Goal: Task Accomplishment & Management: Use online tool/utility

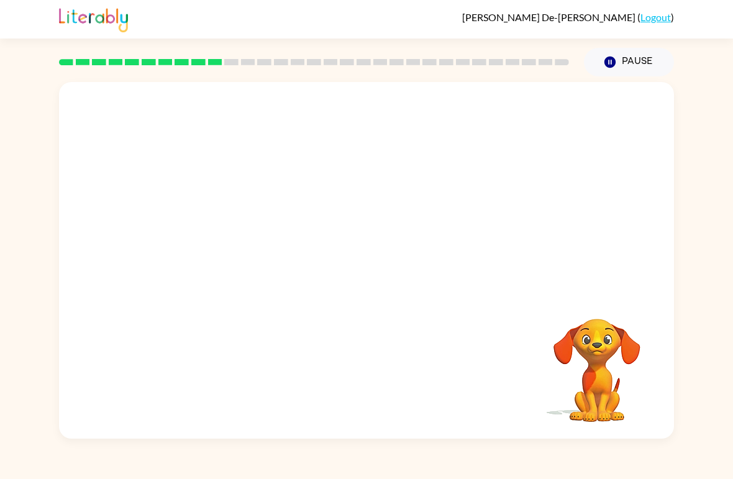
click at [702, 180] on div "Your browser must support playing .mp4 files to use Literably. Please try using…" at bounding box center [366, 257] width 733 height 362
click at [482, 121] on div at bounding box center [366, 187] width 615 height 211
click at [331, 199] on video "Your browser must support playing .mp4 files to use Literably. Please try using…" at bounding box center [366, 187] width 615 height 211
click at [333, 196] on video "Your browser must support playing .mp4 files to use Literably. Please try using…" at bounding box center [366, 187] width 615 height 211
click at [26, 17] on div "[PERSON_NAME] De-[PERSON_NAME] ( Logout )" at bounding box center [366, 19] width 733 height 39
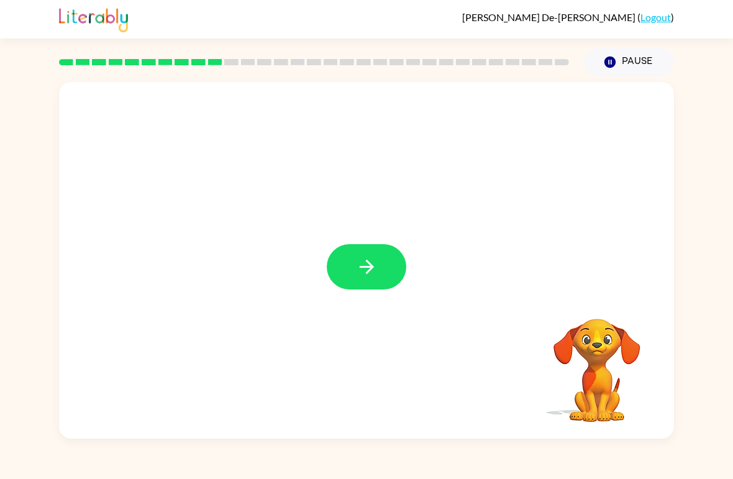
click at [350, 272] on button "button" at bounding box center [367, 266] width 80 height 45
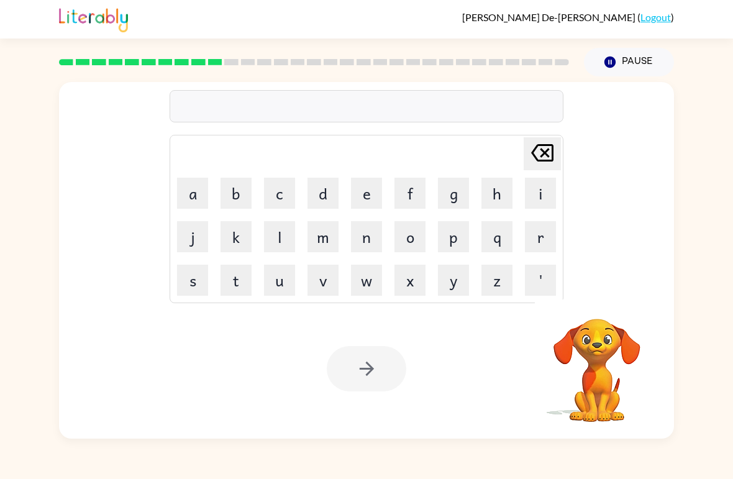
click at [323, 193] on button "d" at bounding box center [323, 193] width 31 height 31
click at [526, 193] on button "i" at bounding box center [540, 193] width 31 height 31
click at [191, 280] on button "s" at bounding box center [192, 280] width 31 height 31
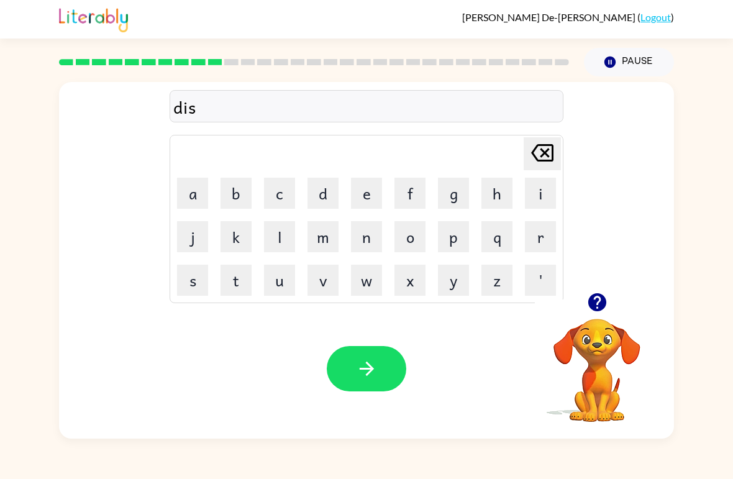
click at [233, 280] on button "t" at bounding box center [236, 280] width 31 height 31
click at [547, 238] on button "r" at bounding box center [540, 236] width 31 height 31
click at [287, 292] on button "u" at bounding box center [279, 280] width 31 height 31
click at [196, 292] on button "s" at bounding box center [192, 280] width 31 height 31
click at [241, 283] on button "t" at bounding box center [236, 280] width 31 height 31
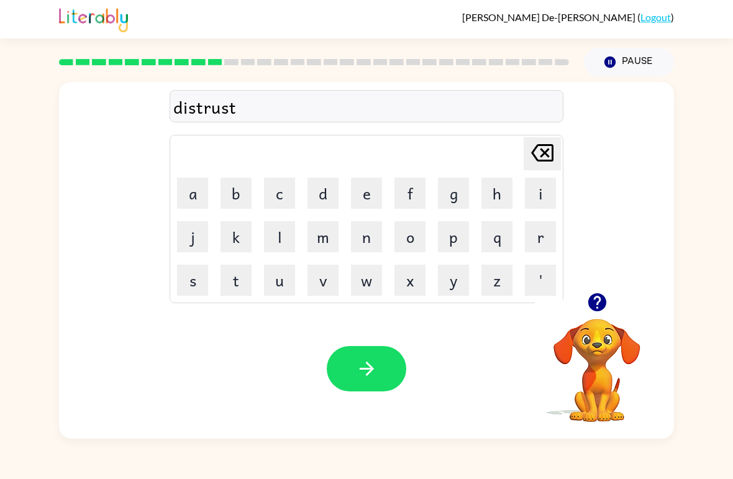
click at [402, 356] on button "button" at bounding box center [367, 368] width 80 height 45
click at [607, 305] on icon "button" at bounding box center [598, 303] width 22 height 22
click at [555, 233] on button "r" at bounding box center [540, 236] width 31 height 31
click at [381, 196] on button "e" at bounding box center [366, 193] width 31 height 31
click at [548, 151] on icon at bounding box center [542, 152] width 22 height 17
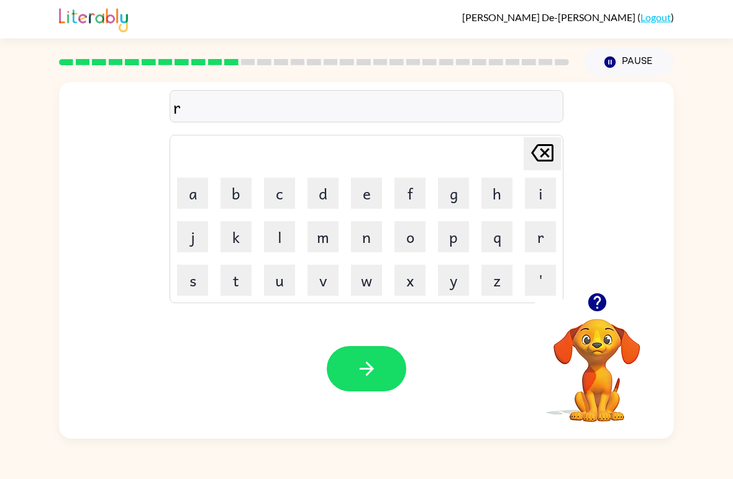
click at [418, 241] on button "o" at bounding box center [410, 236] width 31 height 31
click at [367, 196] on button "e" at bounding box center [366, 193] width 31 height 31
click at [318, 198] on button "d" at bounding box center [323, 193] width 31 height 31
click at [544, 155] on icon at bounding box center [542, 152] width 22 height 17
click at [543, 155] on icon at bounding box center [542, 152] width 22 height 17
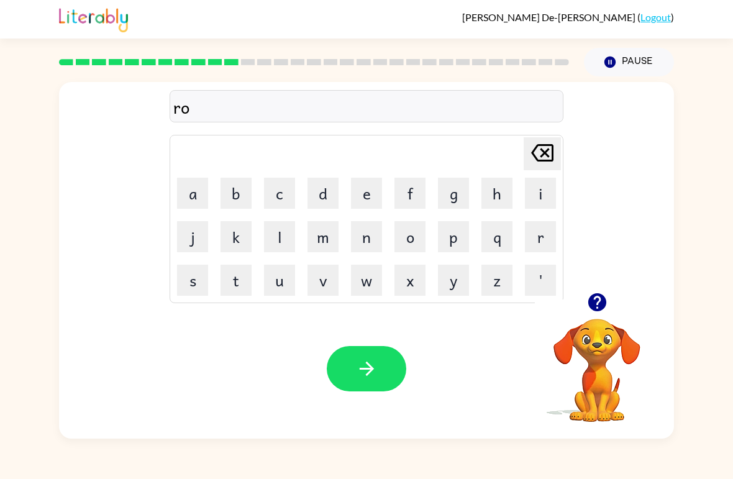
click at [543, 155] on icon at bounding box center [542, 152] width 22 height 17
click at [416, 227] on button "o" at bounding box center [410, 236] width 31 height 31
click at [197, 196] on button "a" at bounding box center [192, 193] width 31 height 31
click at [326, 187] on button "d" at bounding box center [323, 193] width 31 height 31
click at [364, 368] on icon "button" at bounding box center [367, 369] width 22 height 22
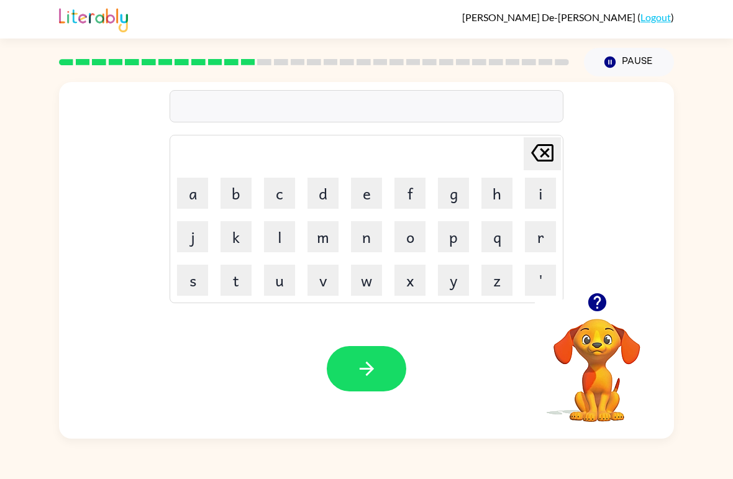
click at [602, 305] on icon "button" at bounding box center [597, 302] width 18 height 18
click at [601, 305] on video "Your browser must support playing .mp4 files to use Literably. Please try using…" at bounding box center [597, 362] width 124 height 124
click at [282, 288] on button "u" at bounding box center [279, 280] width 31 height 31
click at [636, 221] on div "u Delete Delete last character input a b c d e f g h i j k l m n o p q r s t u …" at bounding box center [366, 187] width 615 height 211
click at [250, 196] on button "b" at bounding box center [236, 193] width 31 height 31
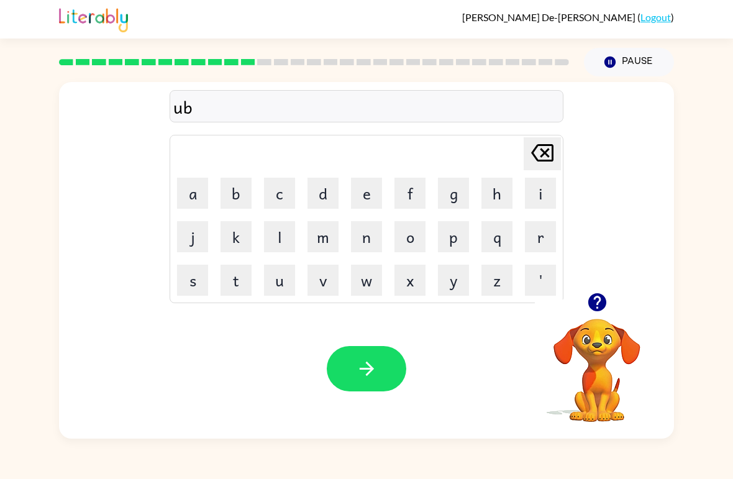
click at [459, 194] on button "g" at bounding box center [453, 193] width 31 height 31
click at [531, 257] on td "r" at bounding box center [541, 237] width 42 height 42
click at [193, 193] on button "a" at bounding box center [192, 193] width 31 height 31
click at [548, 150] on icon at bounding box center [542, 152] width 22 height 17
click at [540, 236] on button "r" at bounding box center [540, 236] width 31 height 31
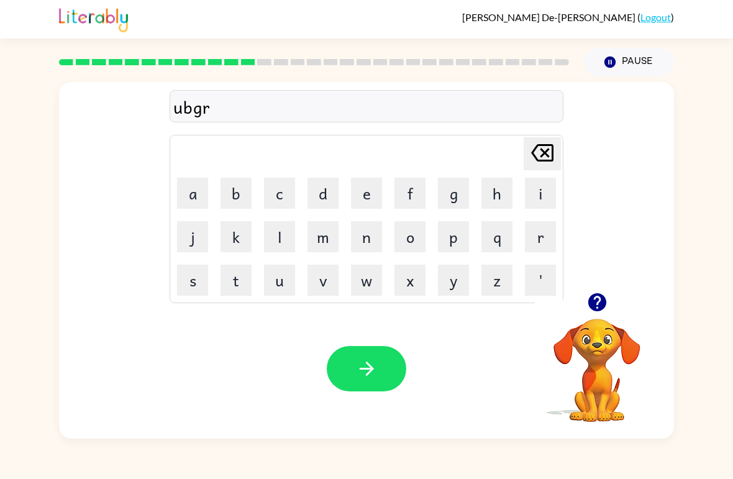
click at [188, 191] on button "a" at bounding box center [192, 193] width 31 height 31
click at [330, 196] on button "d" at bounding box center [323, 193] width 31 height 31
click at [365, 196] on button "e" at bounding box center [366, 193] width 31 height 31
click at [372, 376] on icon "button" at bounding box center [367, 369] width 22 height 22
click at [329, 228] on button "m" at bounding box center [323, 236] width 31 height 31
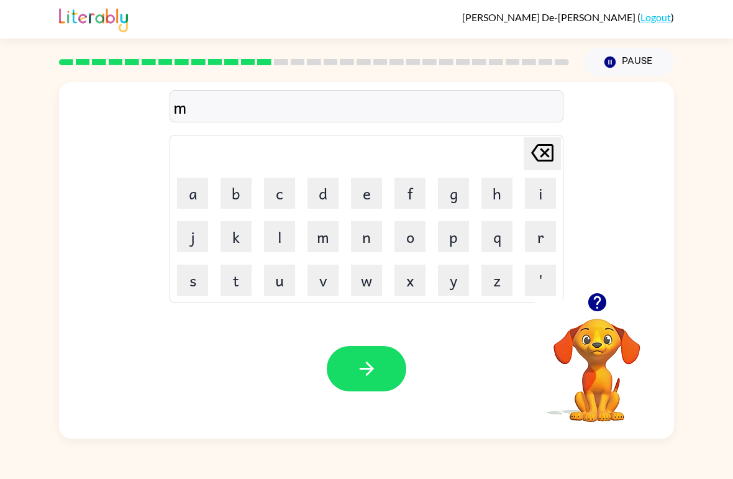
click at [190, 183] on button "a" at bounding box center [192, 193] width 31 height 31
click at [321, 193] on button "d" at bounding box center [323, 193] width 31 height 31
click at [364, 240] on button "n" at bounding box center [366, 236] width 31 height 31
click at [361, 191] on button "e" at bounding box center [366, 193] width 31 height 31
click at [188, 275] on button "s" at bounding box center [192, 280] width 31 height 31
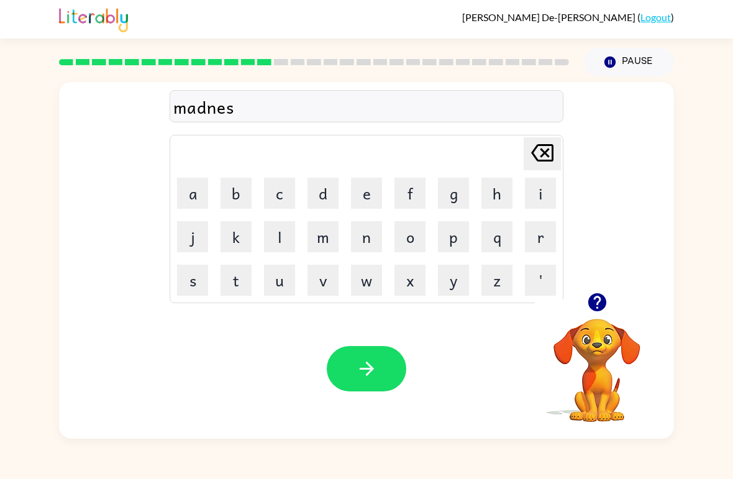
click at [188, 275] on button "s" at bounding box center [192, 280] width 31 height 31
click at [363, 365] on icon "button" at bounding box center [367, 369] width 22 height 22
click at [607, 293] on icon "button" at bounding box center [598, 303] width 22 height 22
click at [241, 200] on button "b" at bounding box center [236, 193] width 31 height 31
click at [589, 306] on icon "button" at bounding box center [598, 303] width 22 height 22
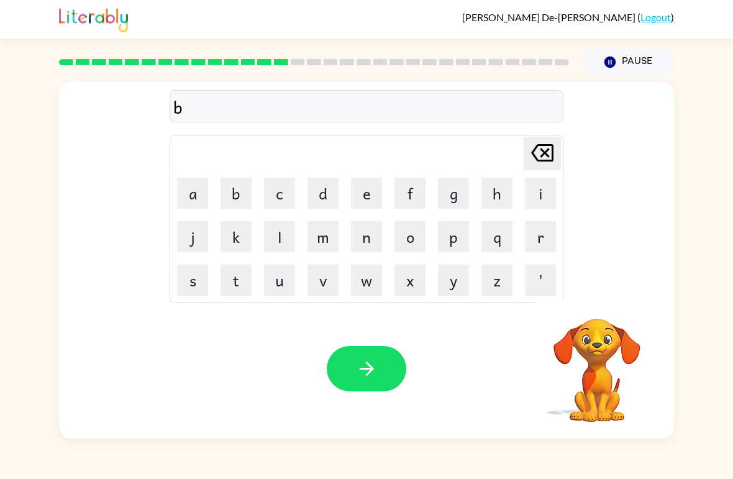
click at [421, 231] on button "o" at bounding box center [410, 236] width 31 height 31
click at [360, 245] on button "n" at bounding box center [366, 236] width 31 height 31
click at [492, 196] on button "h" at bounding box center [497, 193] width 31 height 31
click at [547, 148] on icon "[PERSON_NAME] last character input" at bounding box center [543, 153] width 30 height 30
click at [587, 305] on icon "button" at bounding box center [598, 303] width 22 height 22
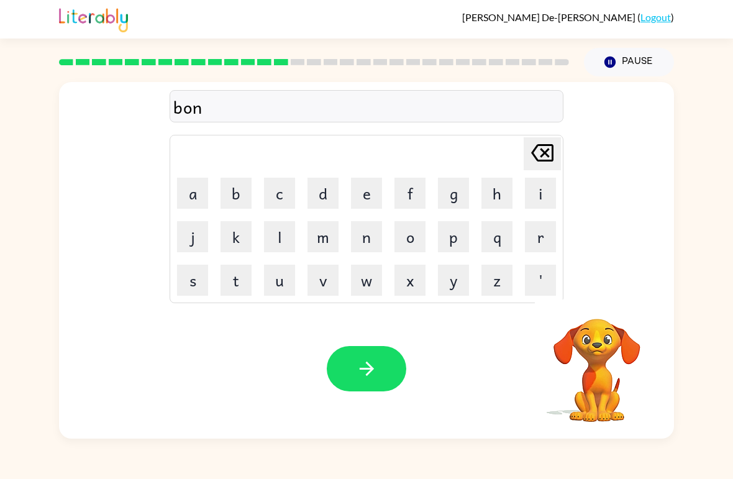
click at [416, 237] on button "o" at bounding box center [410, 236] width 31 height 31
click at [195, 285] on button "s" at bounding box center [192, 280] width 31 height 31
click at [386, 362] on button "button" at bounding box center [367, 368] width 80 height 45
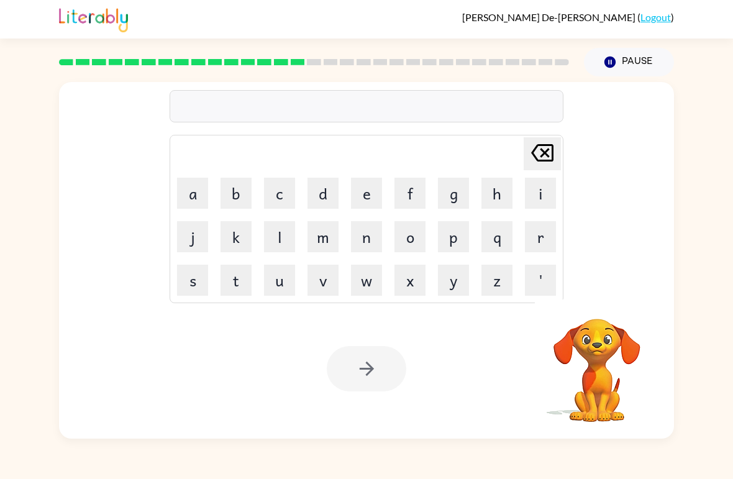
click at [192, 290] on button "s" at bounding box center [192, 280] width 31 height 31
click at [368, 278] on button "w" at bounding box center [366, 280] width 31 height 31
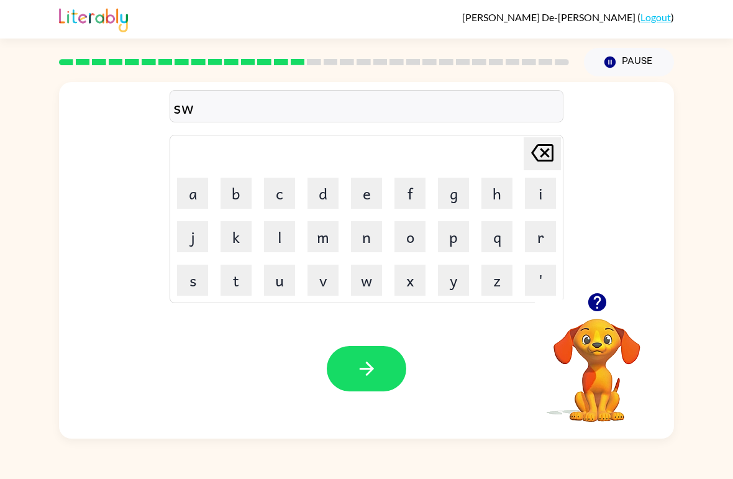
click at [190, 190] on button "a" at bounding box center [192, 193] width 31 height 31
click at [591, 307] on icon "button" at bounding box center [597, 302] width 18 height 18
click at [541, 231] on button "r" at bounding box center [540, 236] width 31 height 31
click at [323, 242] on button "m" at bounding box center [323, 236] width 31 height 31
click at [368, 387] on button "button" at bounding box center [367, 368] width 80 height 45
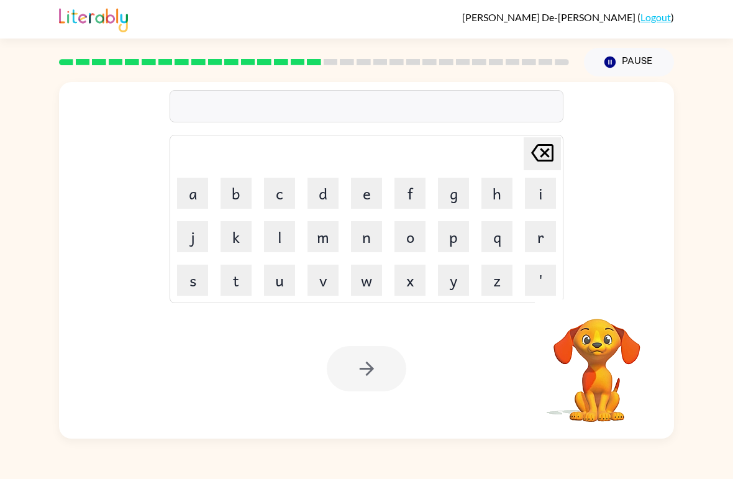
click at [540, 236] on button "r" at bounding box center [540, 236] width 31 height 31
click at [190, 237] on button "j" at bounding box center [192, 236] width 31 height 31
click at [544, 160] on icon "[PERSON_NAME] last character input" at bounding box center [543, 153] width 30 height 30
click at [597, 311] on icon "button" at bounding box center [597, 302] width 18 height 18
click at [192, 188] on button "a" at bounding box center [192, 193] width 31 height 31
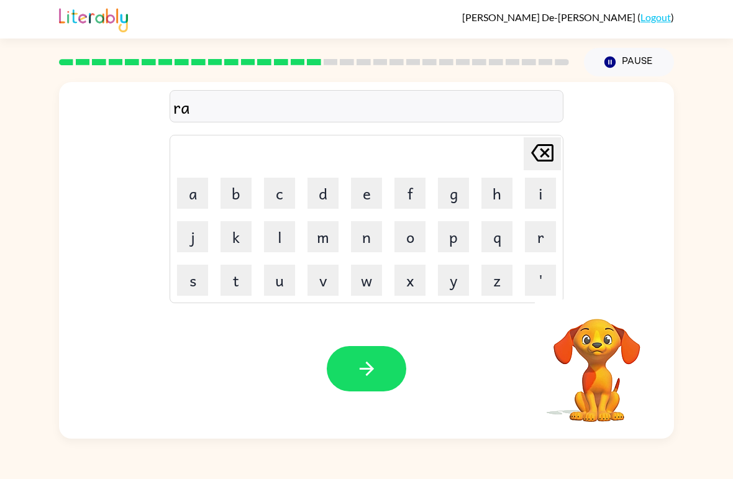
click at [328, 241] on button "m" at bounding box center [323, 236] width 31 height 31
click at [450, 233] on button "p" at bounding box center [453, 236] width 31 height 31
click at [377, 361] on icon "button" at bounding box center [367, 369] width 22 height 22
click at [228, 201] on button "b" at bounding box center [236, 193] width 31 height 31
click at [543, 243] on button "r" at bounding box center [540, 236] width 31 height 31
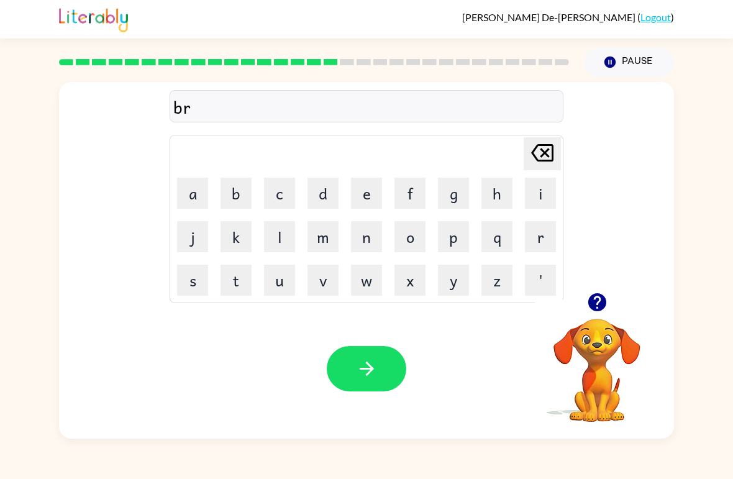
click at [550, 190] on button "i" at bounding box center [540, 193] width 31 height 31
click at [331, 234] on button "m" at bounding box center [323, 236] width 31 height 31
click at [539, 193] on button "i" at bounding box center [540, 193] width 31 height 31
click at [370, 248] on button "n" at bounding box center [366, 236] width 31 height 31
click at [355, 388] on button "button" at bounding box center [367, 368] width 80 height 45
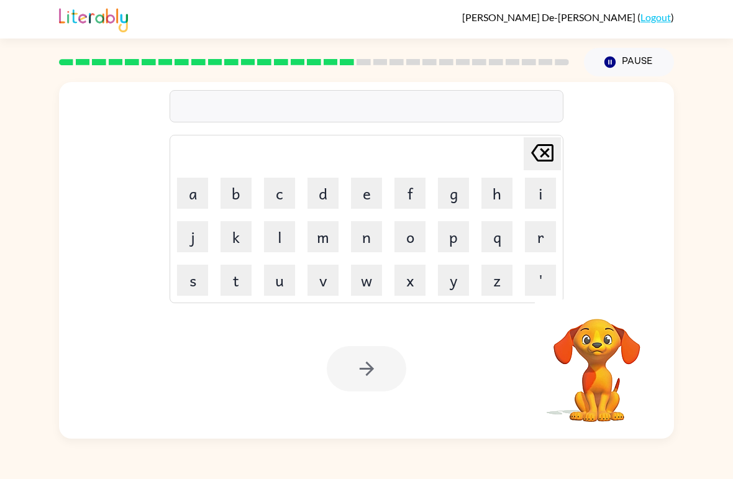
click at [528, 252] on button "r" at bounding box center [540, 236] width 31 height 31
click at [541, 186] on button "i" at bounding box center [540, 193] width 31 height 31
click at [193, 282] on button "s" at bounding box center [192, 280] width 31 height 31
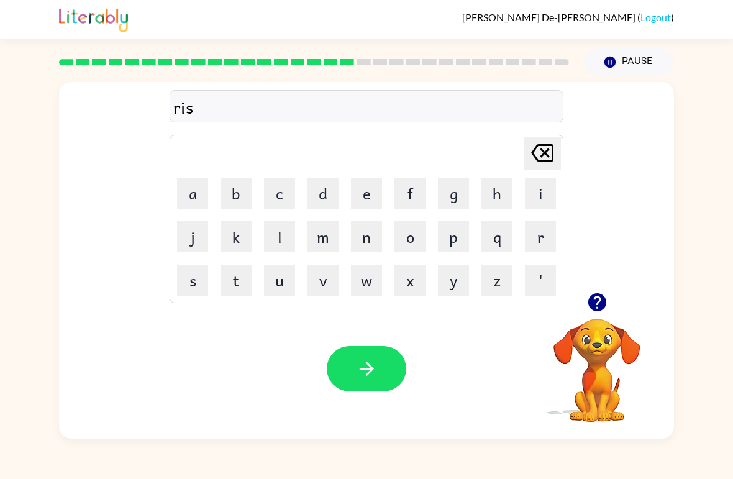
click at [234, 251] on button "k" at bounding box center [236, 236] width 31 height 31
click at [544, 185] on button "i" at bounding box center [540, 193] width 31 height 31
click at [365, 190] on button "e" at bounding box center [366, 193] width 31 height 31
click at [184, 290] on button "s" at bounding box center [192, 280] width 31 height 31
click at [234, 282] on button "t" at bounding box center [236, 280] width 31 height 31
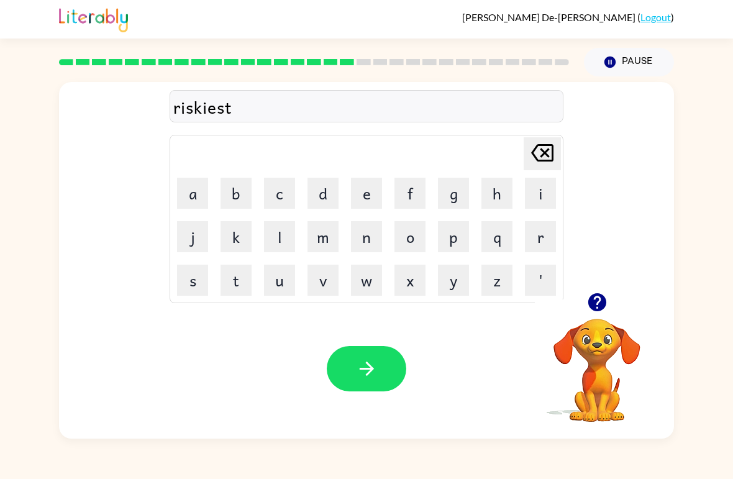
click at [374, 382] on button "button" at bounding box center [367, 368] width 80 height 45
click at [190, 188] on button "a" at bounding box center [192, 193] width 31 height 31
click at [544, 240] on button "r" at bounding box center [540, 236] width 31 height 31
click at [234, 288] on button "t" at bounding box center [236, 280] width 31 height 31
click at [589, 316] on button "button" at bounding box center [598, 303] width 32 height 32
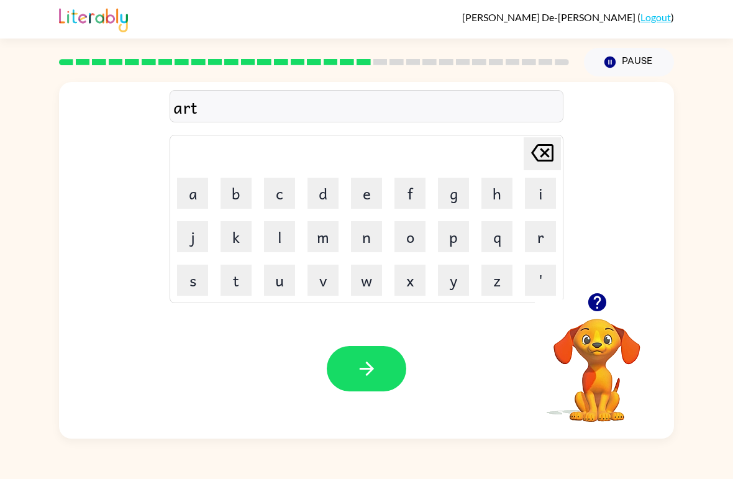
click at [369, 280] on button "w" at bounding box center [366, 280] width 31 height 31
click at [188, 201] on button "a" at bounding box center [192, 193] width 31 height 31
click at [453, 286] on button "y" at bounding box center [453, 280] width 31 height 31
click at [374, 388] on button "button" at bounding box center [367, 368] width 80 height 45
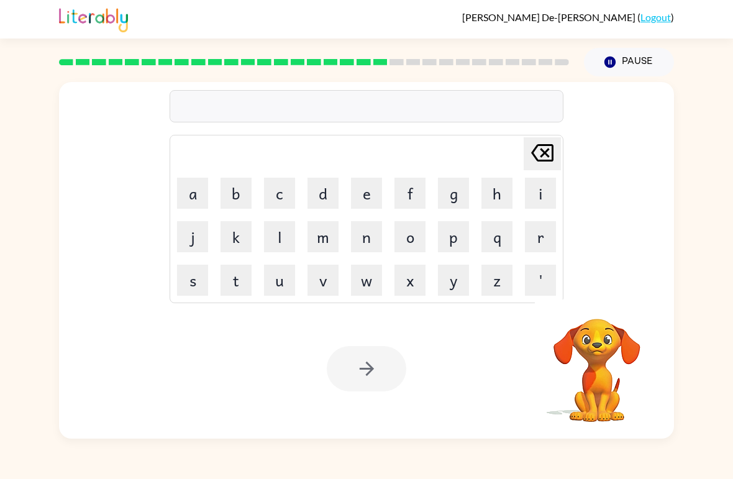
click at [402, 199] on button "f" at bounding box center [410, 193] width 31 height 31
click at [400, 240] on button "o" at bounding box center [410, 236] width 31 height 31
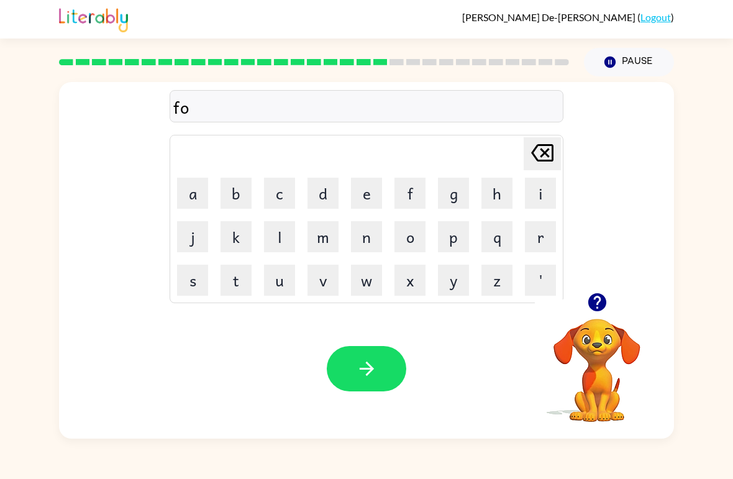
click at [587, 306] on icon "button" at bounding box center [598, 303] width 22 height 22
click at [278, 241] on button "l" at bounding box center [279, 236] width 31 height 31
click at [278, 244] on button "l" at bounding box center [279, 236] width 31 height 31
click at [415, 236] on button "o" at bounding box center [410, 236] width 31 height 31
click at [359, 283] on button "w" at bounding box center [366, 280] width 31 height 31
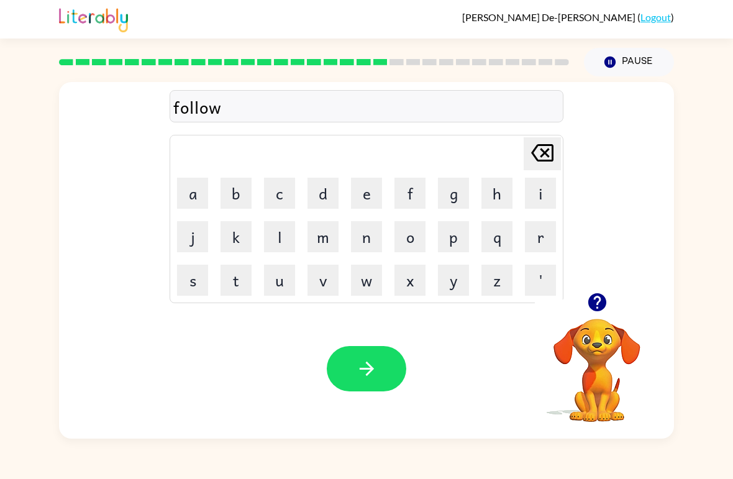
click at [368, 391] on button "button" at bounding box center [367, 368] width 80 height 45
click at [191, 284] on button "s" at bounding box center [192, 280] width 31 height 31
click at [374, 191] on button "e" at bounding box center [366, 193] width 31 height 31
click at [370, 244] on button "n" at bounding box center [366, 236] width 31 height 31
click at [229, 290] on button "t" at bounding box center [236, 280] width 31 height 31
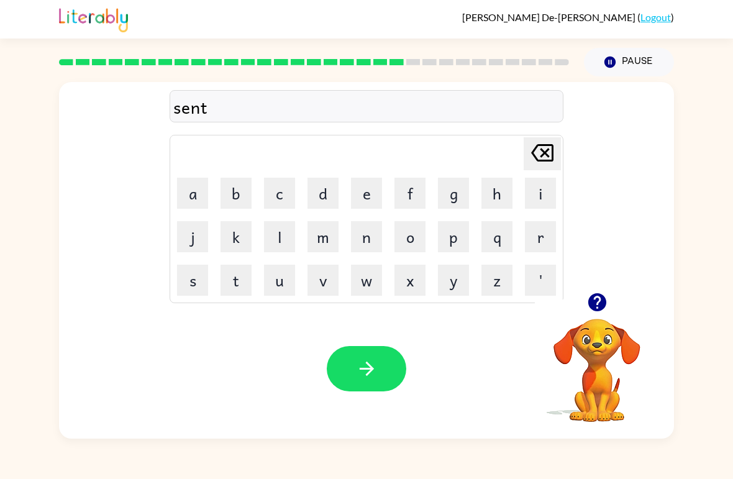
click at [531, 198] on button "i" at bounding box center [540, 193] width 31 height 31
click at [459, 237] on button "p" at bounding box center [453, 236] width 31 height 31
click at [539, 198] on button "i" at bounding box center [540, 193] width 31 height 31
click at [320, 196] on button "d" at bounding box center [323, 193] width 31 height 31
click at [374, 386] on button "button" at bounding box center [367, 368] width 80 height 45
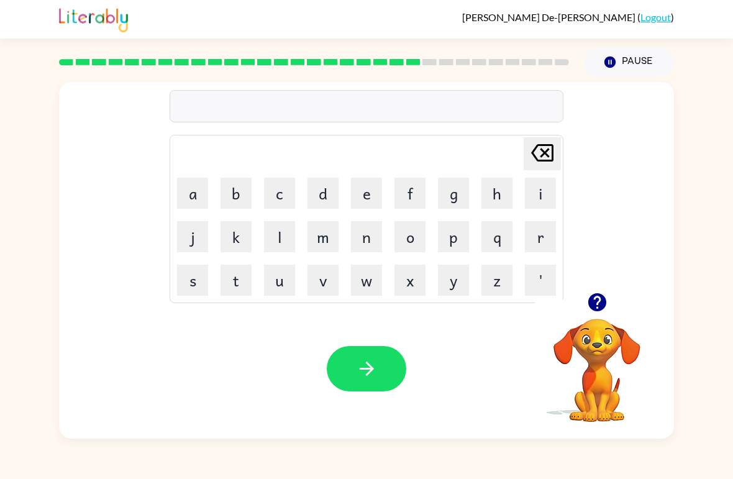
click at [195, 286] on button "s" at bounding box center [192, 280] width 31 height 31
click at [285, 290] on button "u" at bounding box center [279, 280] width 31 height 31
click at [183, 275] on button "s" at bounding box center [192, 280] width 31 height 31
click at [250, 292] on button "t" at bounding box center [236, 280] width 31 height 31
click at [197, 181] on button "a" at bounding box center [192, 193] width 31 height 31
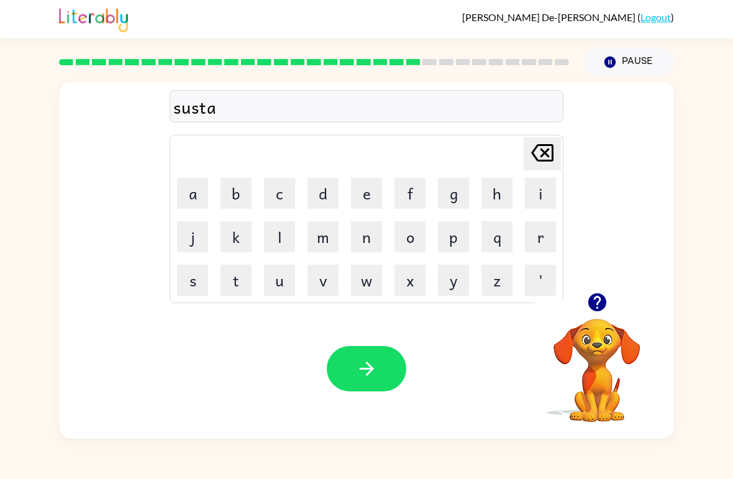
click at [540, 192] on button "i" at bounding box center [540, 193] width 31 height 31
click at [372, 238] on button "n" at bounding box center [366, 236] width 31 height 31
click at [371, 370] on icon "button" at bounding box center [366, 369] width 14 height 14
click at [409, 191] on button "f" at bounding box center [410, 193] width 31 height 31
click at [417, 230] on button "o" at bounding box center [410, 236] width 31 height 31
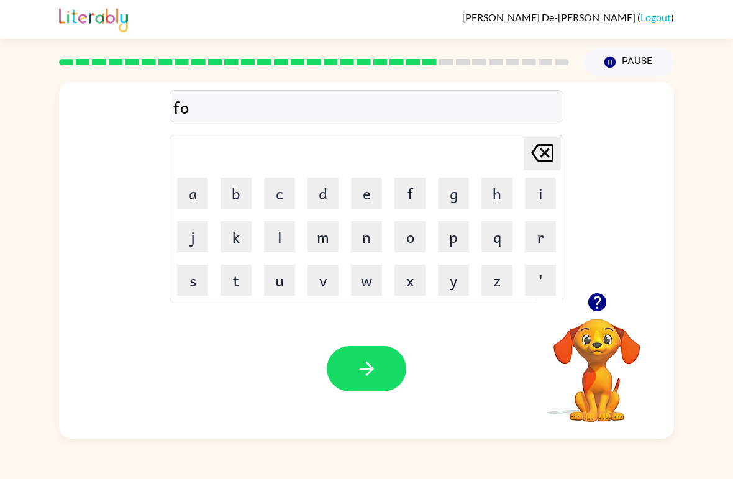
click at [541, 235] on button "r" at bounding box center [540, 236] width 31 height 31
click at [365, 284] on button "w" at bounding box center [366, 280] width 31 height 31
click at [185, 202] on button "a" at bounding box center [192, 193] width 31 height 31
click at [546, 235] on button "r" at bounding box center [540, 236] width 31 height 31
click at [328, 191] on button "d" at bounding box center [323, 193] width 31 height 31
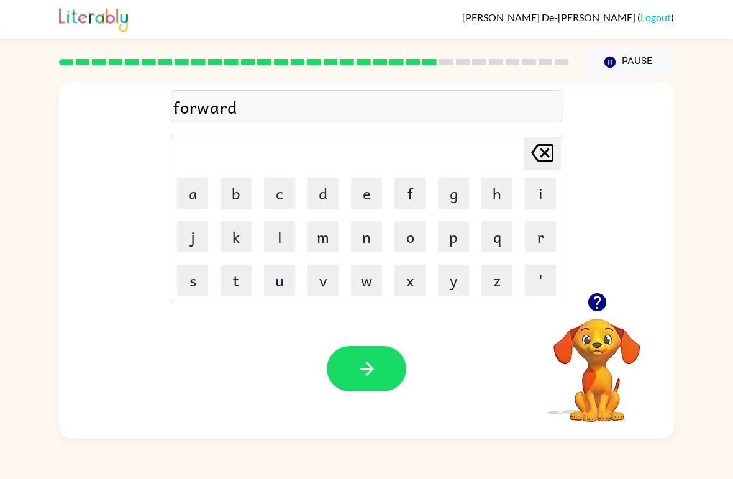
click at [384, 380] on button "button" at bounding box center [367, 368] width 80 height 45
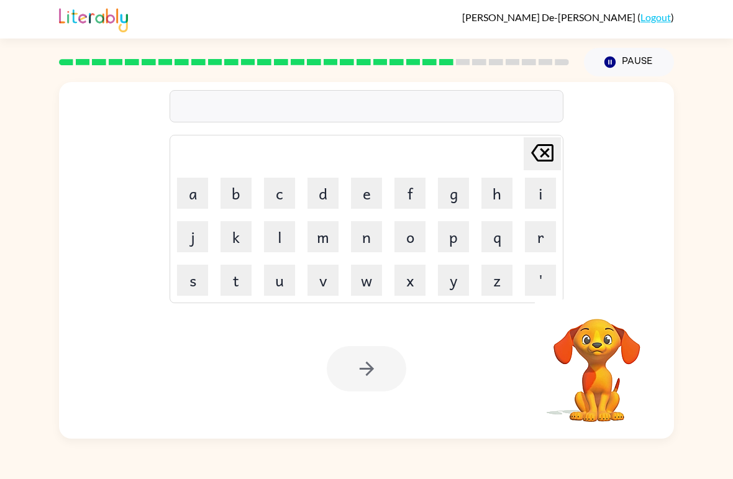
click at [552, 234] on button "r" at bounding box center [540, 236] width 31 height 31
click at [361, 186] on button "e" at bounding box center [366, 193] width 31 height 31
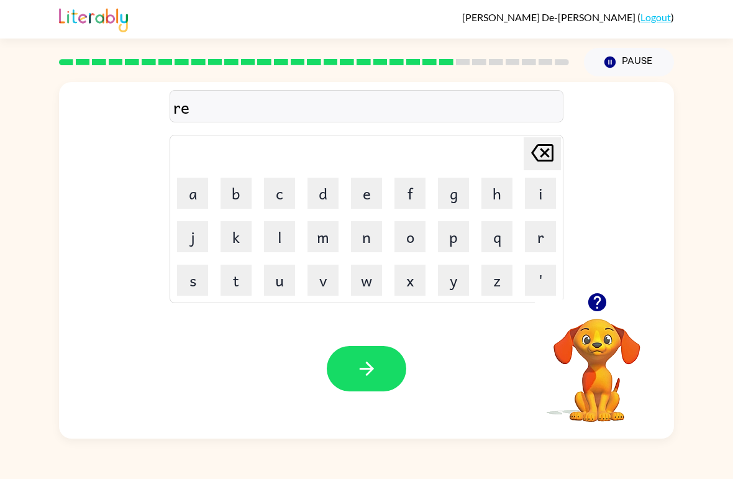
click at [259, 237] on td "l" at bounding box center [280, 237] width 42 height 42
click at [281, 240] on button "l" at bounding box center [279, 236] width 31 height 31
click at [199, 185] on button "a" at bounding box center [192, 193] width 31 height 31
click at [228, 285] on button "t" at bounding box center [236, 280] width 31 height 31
click at [364, 193] on button "e" at bounding box center [366, 193] width 31 height 31
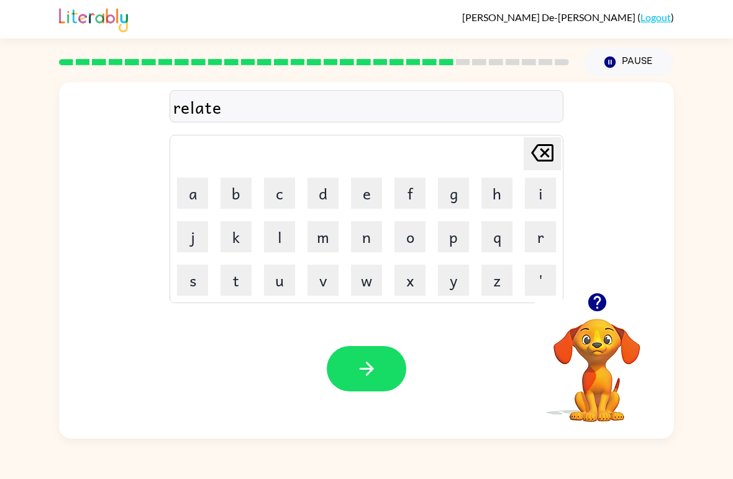
click at [228, 285] on button "t" at bounding box center [236, 280] width 31 height 31
click at [365, 204] on button "e" at bounding box center [366, 193] width 31 height 31
click at [376, 382] on button "button" at bounding box center [367, 368] width 80 height 45
click at [596, 308] on icon "button" at bounding box center [597, 302] width 18 height 18
click at [453, 207] on button "g" at bounding box center [453, 193] width 31 height 31
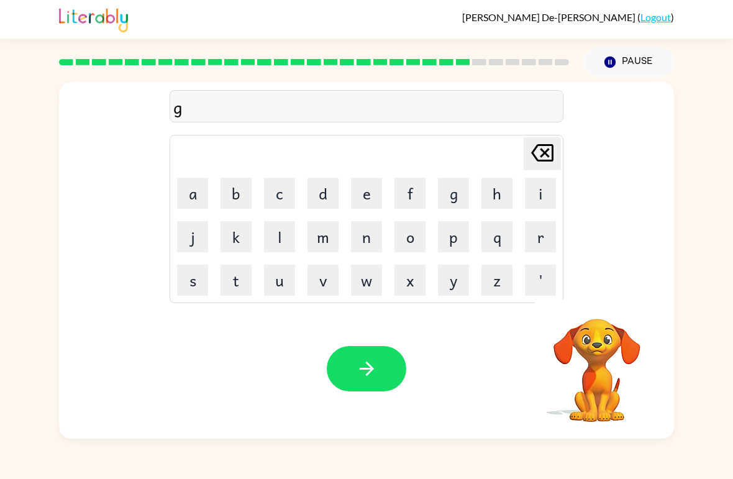
click at [412, 237] on button "o" at bounding box center [410, 236] width 31 height 31
click at [232, 195] on button "b" at bounding box center [236, 193] width 31 height 31
click at [273, 252] on button "l" at bounding box center [279, 236] width 31 height 31
click at [533, 191] on button "i" at bounding box center [540, 193] width 31 height 31
click at [380, 233] on button "n" at bounding box center [366, 236] width 31 height 31
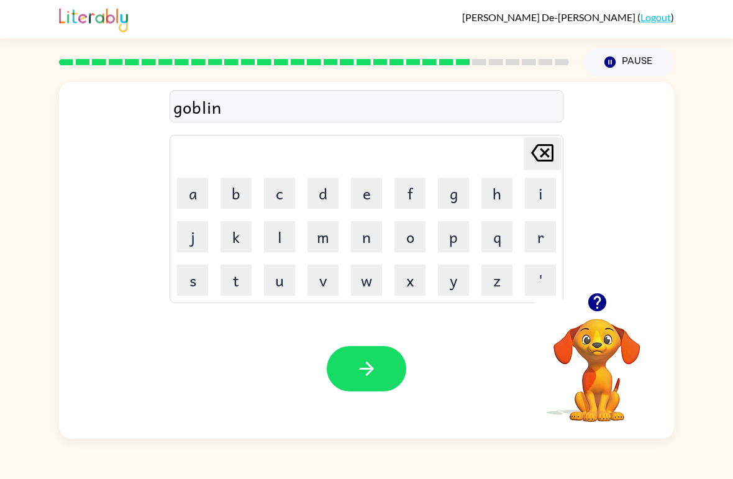
click at [384, 377] on button "button" at bounding box center [367, 368] width 80 height 45
click at [283, 240] on button "l" at bounding box center [279, 236] width 31 height 31
click at [278, 276] on button "u" at bounding box center [279, 280] width 31 height 31
click at [326, 237] on button "m" at bounding box center [323, 236] width 31 height 31
click at [250, 179] on button "b" at bounding box center [236, 193] width 31 height 31
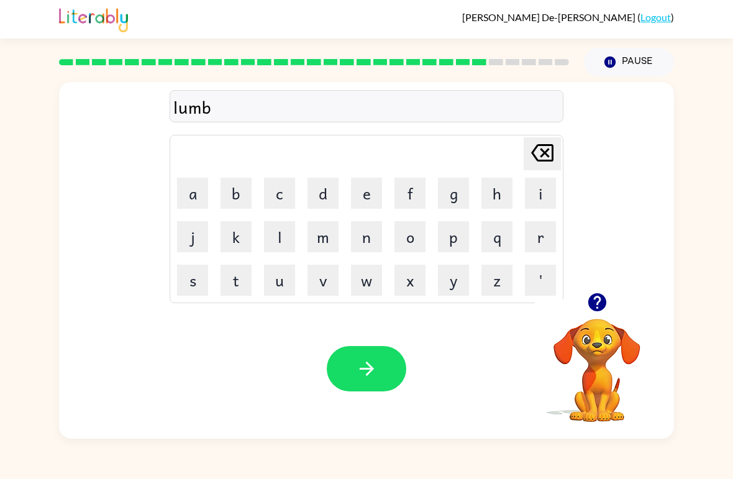
click at [372, 195] on button "e" at bounding box center [366, 193] width 31 height 31
click at [541, 239] on button "r" at bounding box center [540, 236] width 31 height 31
click at [450, 201] on button "g" at bounding box center [453, 193] width 31 height 31
click at [186, 190] on button "a" at bounding box center [192, 193] width 31 height 31
click at [454, 234] on button "p" at bounding box center [453, 236] width 31 height 31
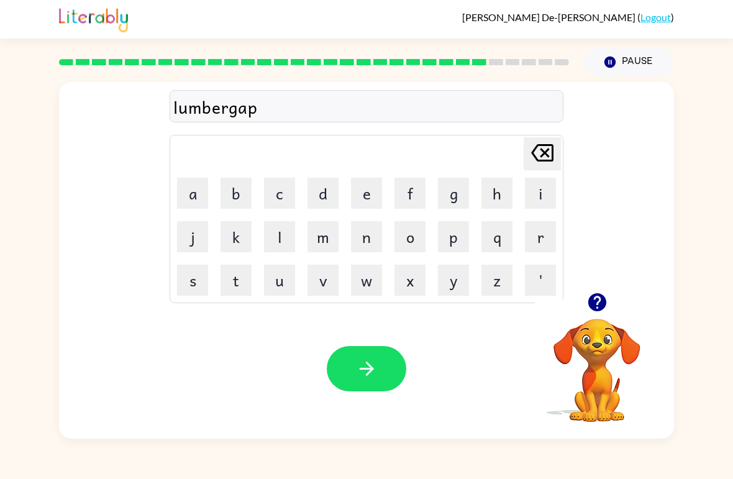
click at [359, 390] on button "button" at bounding box center [367, 368] width 80 height 45
click at [597, 302] on icon "button" at bounding box center [597, 302] width 18 height 18
click at [447, 242] on button "p" at bounding box center [453, 236] width 31 height 31
click at [541, 193] on button "i" at bounding box center [540, 193] width 31 height 31
click at [547, 249] on button "r" at bounding box center [540, 236] width 31 height 31
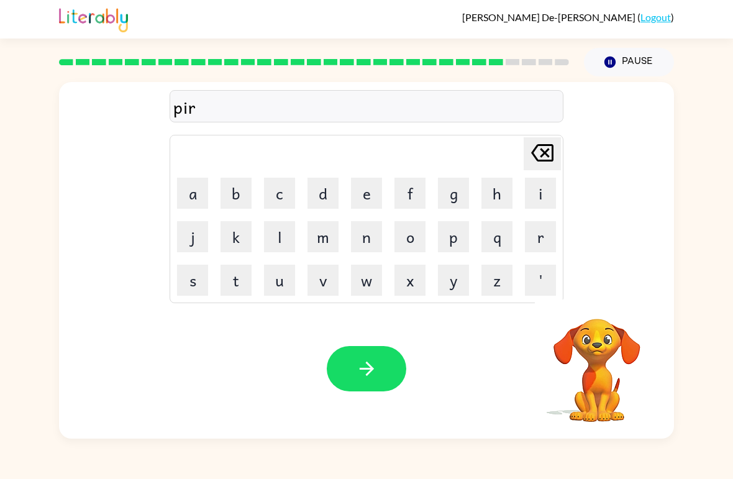
click at [286, 191] on button "c" at bounding box center [279, 193] width 31 height 31
click at [369, 182] on button "e" at bounding box center [366, 193] width 31 height 31
click at [377, 367] on icon "button" at bounding box center [367, 369] width 22 height 22
click at [589, 303] on icon "button" at bounding box center [597, 302] width 18 height 18
click at [231, 291] on button "t" at bounding box center [236, 280] width 31 height 31
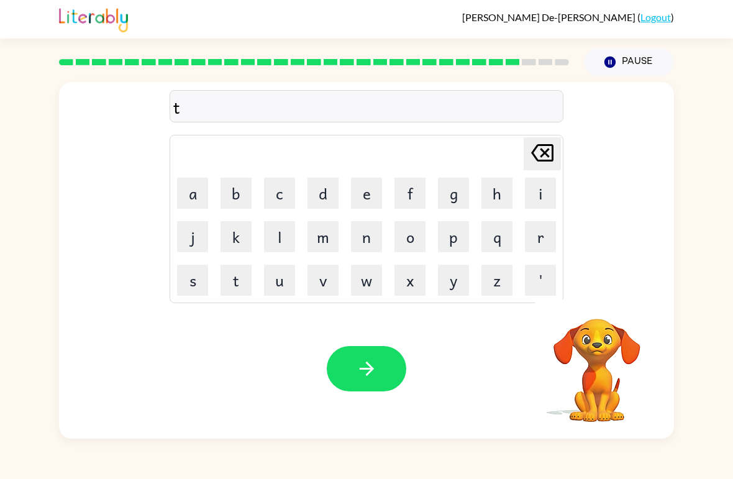
click at [492, 195] on button "h" at bounding box center [497, 193] width 31 height 31
click at [544, 191] on button "i" at bounding box center [540, 193] width 31 height 31
click at [360, 239] on button "n" at bounding box center [366, 236] width 31 height 31
click at [380, 352] on button "button" at bounding box center [367, 368] width 80 height 45
click at [186, 279] on button "s" at bounding box center [192, 280] width 31 height 31
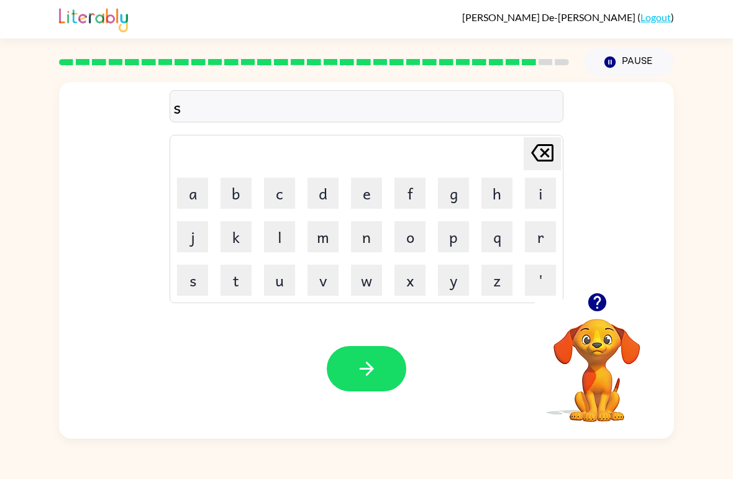
click at [536, 186] on button "i" at bounding box center [540, 193] width 31 height 31
click at [270, 249] on button "l" at bounding box center [279, 236] width 31 height 31
click at [329, 287] on button "v" at bounding box center [323, 280] width 31 height 31
click at [369, 198] on button "e" at bounding box center [366, 193] width 31 height 31
click at [537, 244] on button "r" at bounding box center [540, 236] width 31 height 31
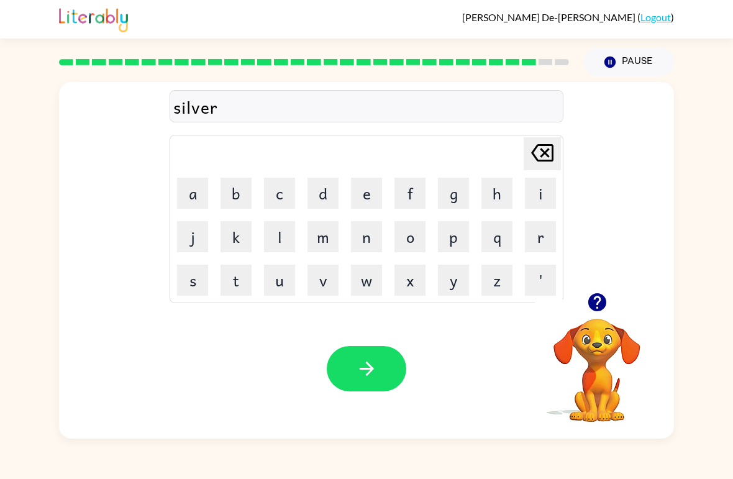
click at [24, 352] on div "silver Delete Delete last character input a b c d e f g h i j k l m n o p q r s…" at bounding box center [366, 257] width 733 height 362
click at [352, 285] on button "w" at bounding box center [366, 280] width 31 height 31
click at [359, 216] on td "n" at bounding box center [367, 237] width 42 height 42
click at [366, 195] on button "e" at bounding box center [366, 193] width 31 height 31
click at [197, 191] on button "a" at bounding box center [192, 193] width 31 height 31
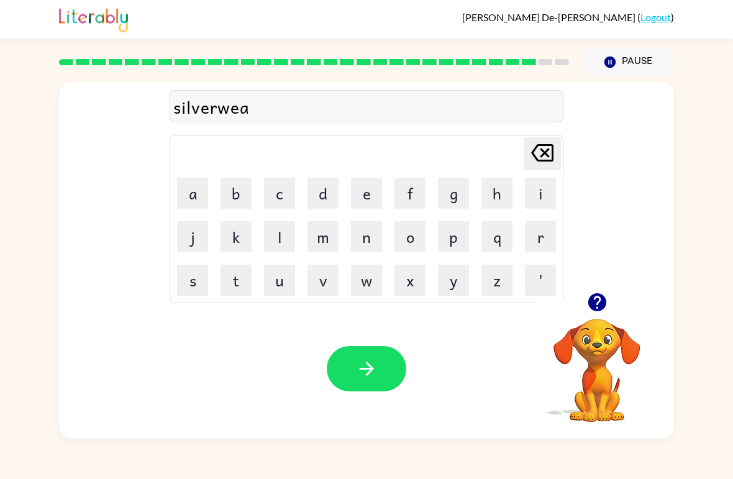
click at [546, 243] on button "r" at bounding box center [540, 236] width 31 height 31
click at [384, 372] on button "button" at bounding box center [367, 368] width 80 height 45
click at [277, 292] on button "u" at bounding box center [279, 280] width 31 height 31
click at [367, 242] on button "n" at bounding box center [366, 236] width 31 height 31
click at [178, 197] on button "a" at bounding box center [192, 193] width 31 height 31
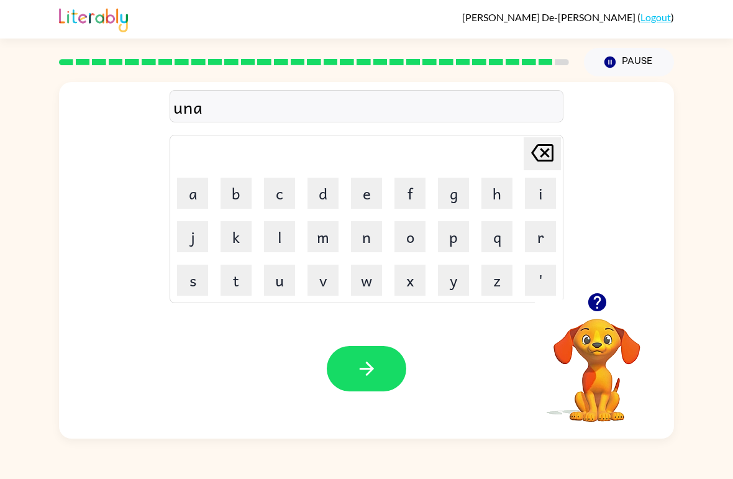
click at [404, 193] on button "f" at bounding box center [410, 193] width 31 height 31
click at [549, 237] on button "r" at bounding box center [540, 236] width 31 height 31
click at [368, 196] on button "e" at bounding box center [366, 193] width 31 height 31
click at [549, 191] on button "i" at bounding box center [540, 193] width 31 height 31
click at [330, 196] on button "d" at bounding box center [323, 193] width 31 height 31
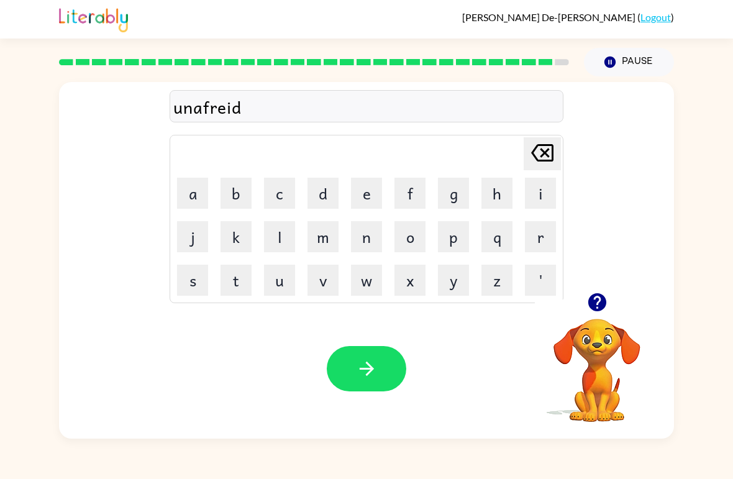
click at [361, 369] on icon "button" at bounding box center [366, 369] width 14 height 14
